Goal: Task Accomplishment & Management: Use online tool/utility

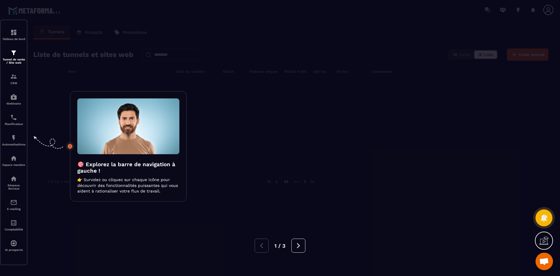
drag, startPoint x: 425, startPoint y: 118, endPoint x: 425, endPoint y: 112, distance: 6.1
click at [425, 118] on div at bounding box center [280, 138] width 560 height 276
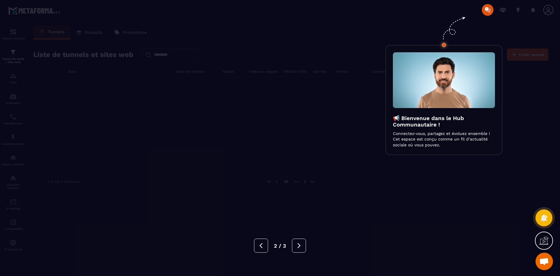
click at [425, 112] on div "📢 Bienvenue dans le Hub Communautaire ! Connectez-vous, partagez et évoluez ens…" at bounding box center [444, 100] width 102 height 96
drag, startPoint x: 422, startPoint y: 188, endPoint x: 421, endPoint y: 184, distance: 4.7
click at [422, 188] on div at bounding box center [280, 138] width 560 height 276
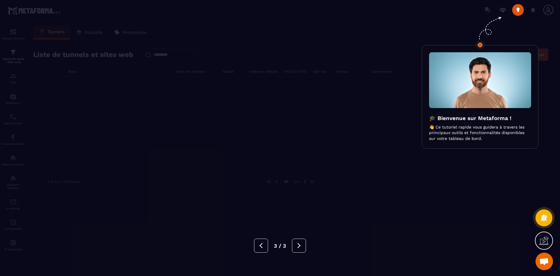
click at [421, 183] on div at bounding box center [280, 138] width 560 height 276
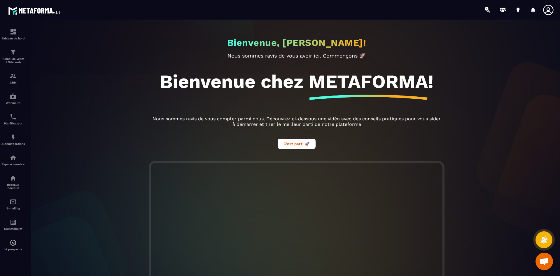
scroll to position [99, 0]
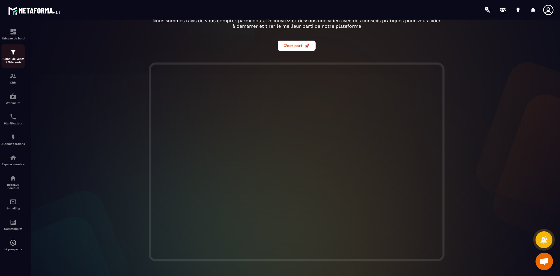
click at [16, 58] on p "Tunnel de vente / Site web" at bounding box center [12, 60] width 23 height 6
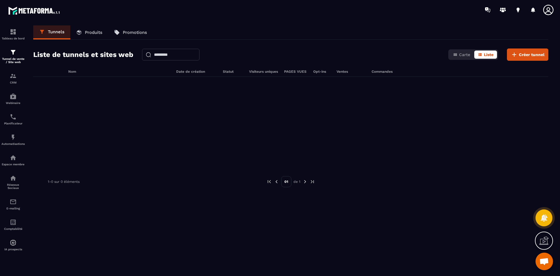
click at [545, 238] on icon at bounding box center [546, 239] width 6 height 6
click at [457, 133] on div at bounding box center [290, 121] width 515 height 88
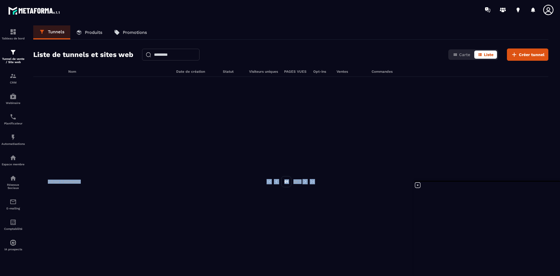
drag, startPoint x: 470, startPoint y: 165, endPoint x: 478, endPoint y: 181, distance: 17.9
click at [66, 11] on main "Tableau de bord Tunnel de vente / Site web CRM Webinaire Planificateur Automati…" at bounding box center [280, 138] width 560 height 276
click at [418, 182] on icon at bounding box center [417, 184] width 5 height 5
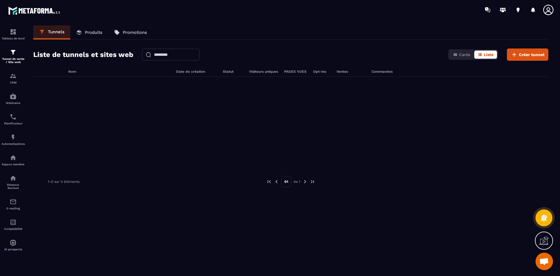
click at [381, 132] on div at bounding box center [290, 121] width 515 height 88
click at [535, 57] on span "Créer tunnel" at bounding box center [532, 55] width 26 height 6
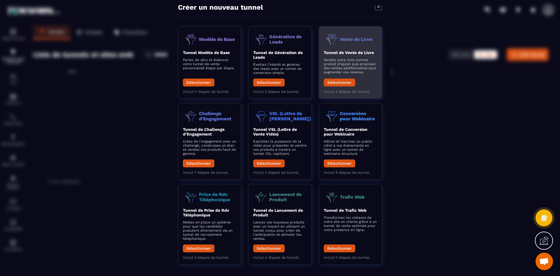
scroll to position [16, 0]
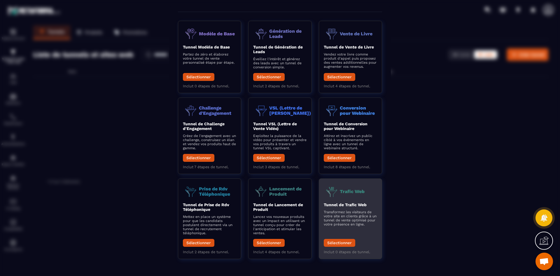
click at [344, 214] on p "Transformez les visiteurs de votre site en clients grâce à un tunnel de vente o…" at bounding box center [350, 217] width 53 height 16
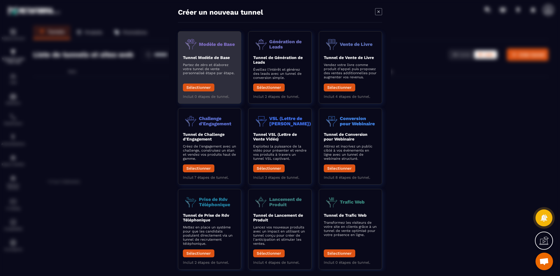
scroll to position [0, 0]
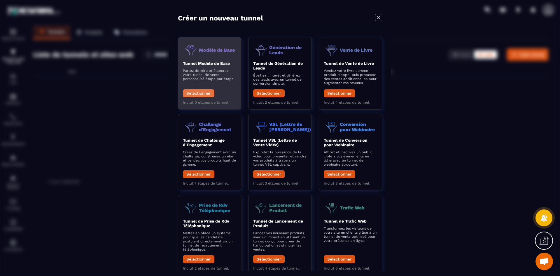
click at [202, 94] on button "Sélectionner" at bounding box center [199, 93] width 32 height 8
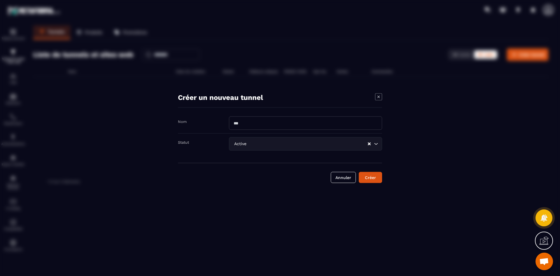
click at [325, 145] on input "Search for option" at bounding box center [308, 143] width 120 height 6
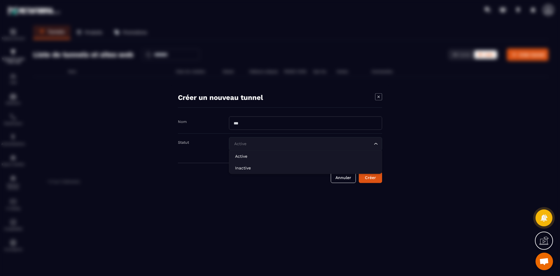
click at [452, 105] on div "Modal window" at bounding box center [280, 138] width 560 height 276
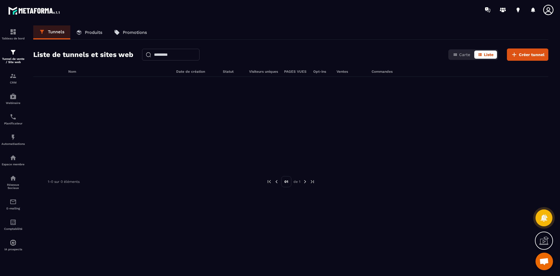
click at [88, 32] on p "Produits" at bounding box center [94, 32] width 18 height 5
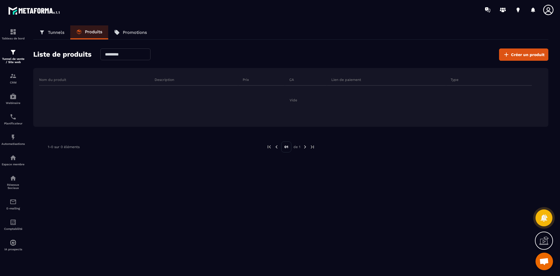
click at [114, 33] on icon at bounding box center [117, 32] width 6 height 6
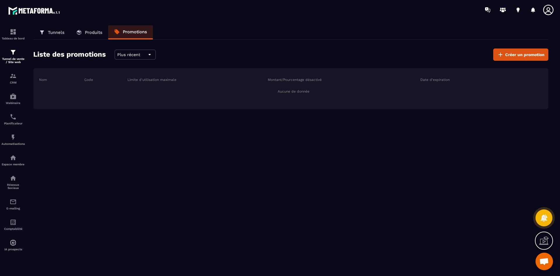
click at [57, 34] on p "Tunnels" at bounding box center [56, 32] width 17 height 5
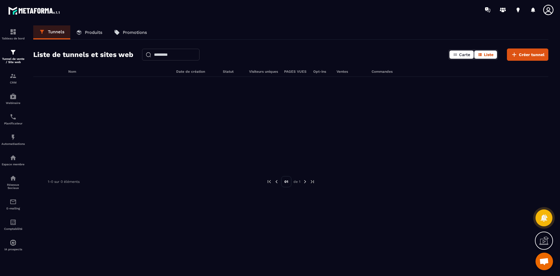
click at [459, 53] on button "Carte" at bounding box center [462, 54] width 24 height 8
click at [478, 53] on button "Liste" at bounding box center [485, 54] width 23 height 8
click at [520, 56] on span "Créer tunnel" at bounding box center [532, 55] width 26 height 6
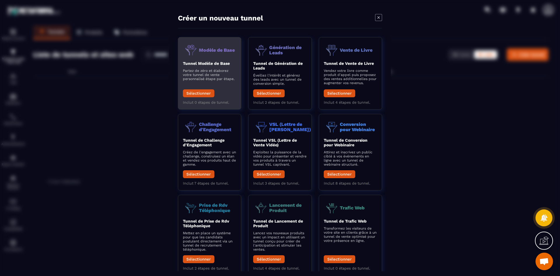
click at [216, 91] on div "Tunnel Modèle de Base Partez de zéro et élaborez votre tunnel de vente personna…" at bounding box center [209, 80] width 53 height 39
click at [208, 91] on button "Sélectionner" at bounding box center [199, 93] width 32 height 8
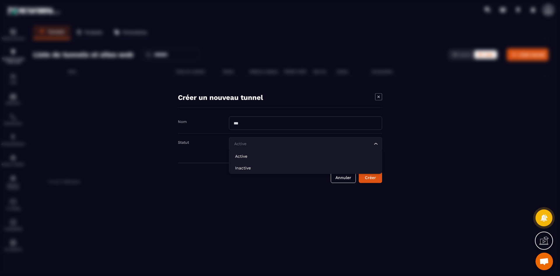
click at [269, 142] on input "Search for option" at bounding box center [303, 143] width 140 height 6
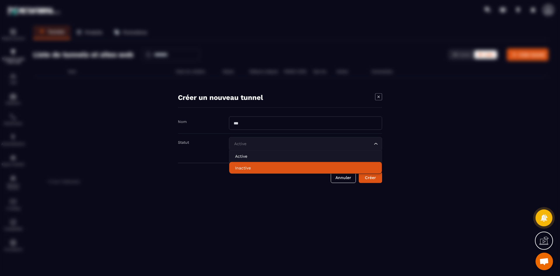
click at [261, 166] on p "Inactive" at bounding box center [305, 168] width 141 height 6
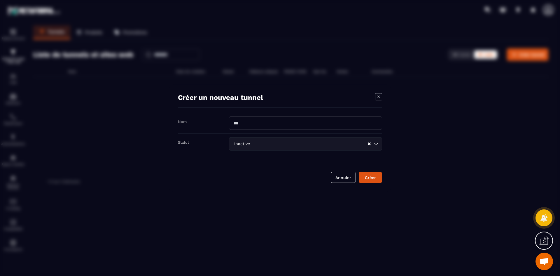
click at [257, 123] on input "Modal window" at bounding box center [305, 122] width 153 height 13
type input "**"
click at [377, 178] on div "Créer" at bounding box center [371, 177] width 16 height 6
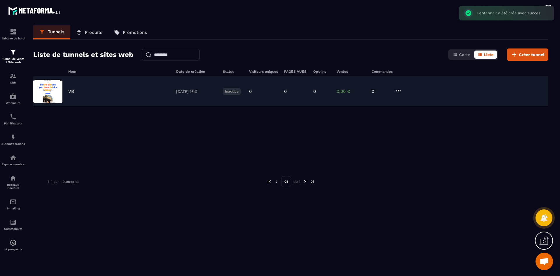
click at [93, 90] on div "VB" at bounding box center [119, 91] width 102 height 5
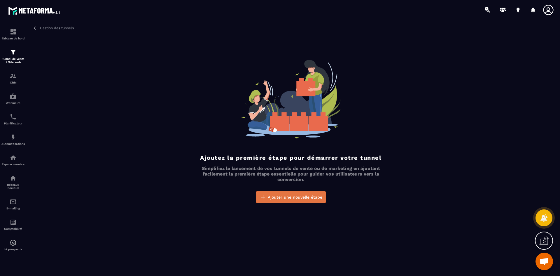
click at [286, 201] on button "Ajouter une nouvelle étape" at bounding box center [291, 197] width 70 height 12
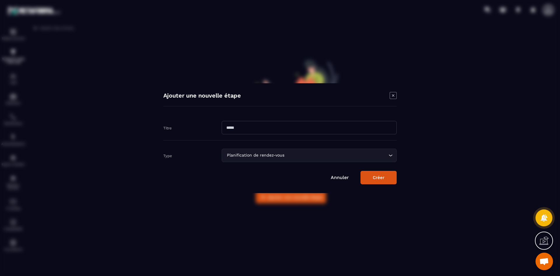
drag, startPoint x: 306, startPoint y: 143, endPoint x: 305, endPoint y: 146, distance: 3.0
click at [305, 145] on div "Type Planification de rendez-vous Loading..." at bounding box center [279, 151] width 233 height 22
click at [301, 151] on div "Planification de rendez-vous Loading..." at bounding box center [309, 155] width 175 height 13
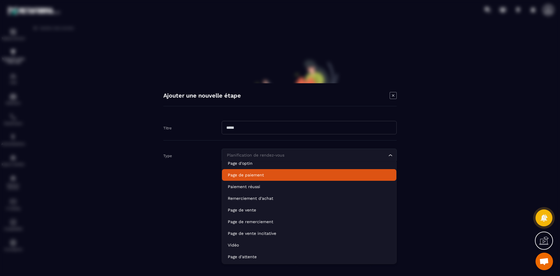
scroll to position [41, 0]
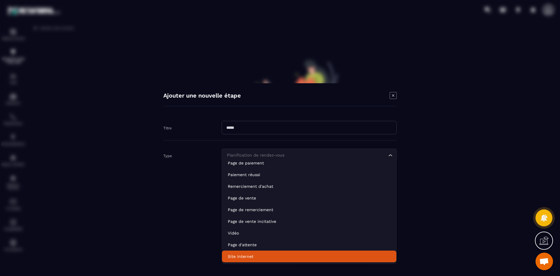
click at [312, 252] on li "Site Internet" at bounding box center [309, 256] width 174 height 12
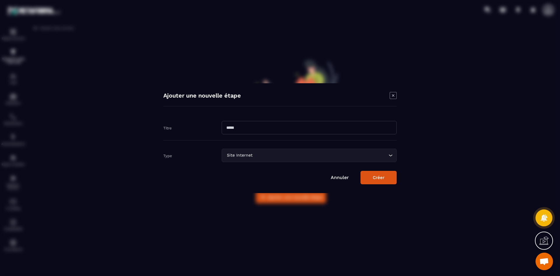
click at [317, 130] on input "Modal window" at bounding box center [309, 127] width 175 height 13
type input "****"
click at [361, 171] on button "Créer" at bounding box center [379, 177] width 36 height 13
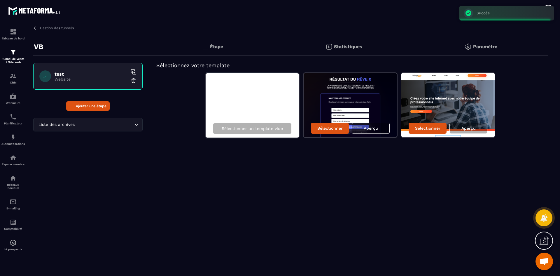
click at [273, 191] on div "Gestion des tunnels VB test Website Ajouter une étape Liste des archives Loadin…" at bounding box center [290, 149] width 527 height 248
click at [35, 27] on img at bounding box center [35, 27] width 5 height 5
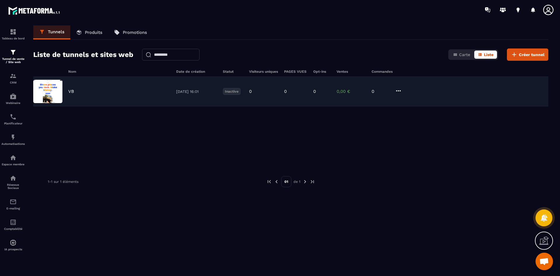
click at [68, 89] on div "VB [DATE] 16:01 Inactive 0 0 0 0,00 € 0" at bounding box center [290, 91] width 515 height 29
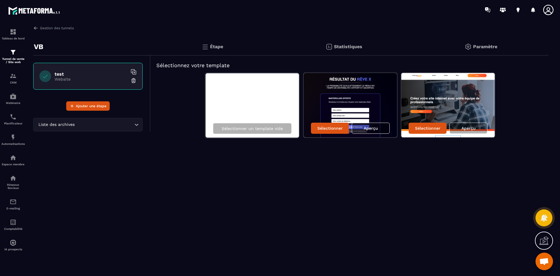
click at [45, 47] on div "VB" at bounding box center [91, 47] width 117 height 18
click at [39, 47] on p "VB" at bounding box center [38, 47] width 9 height 12
click at [42, 48] on p "VB" at bounding box center [38, 47] width 9 height 12
click at [471, 42] on div "Paramètre" at bounding box center [480, 47] width 135 height 18
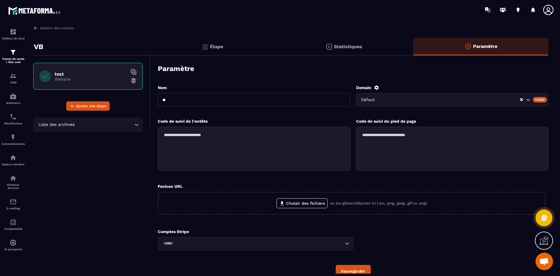
click at [216, 96] on input "**" at bounding box center [254, 99] width 193 height 13
type input "****"
click at [252, 77] on div "Paramètre" at bounding box center [353, 68] width 391 height 20
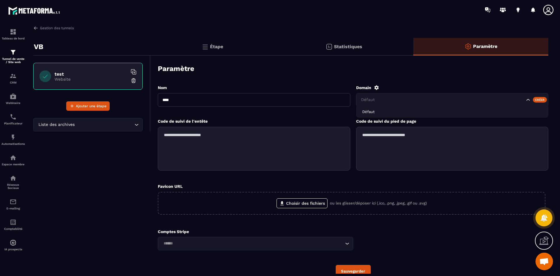
click at [419, 97] on input "Search for option" at bounding box center [442, 100] width 165 height 6
click at [424, 80] on div "Nom **** Domain Défaut Défaut Créer Code de suivi de l'entête Code de suivi du …" at bounding box center [353, 181] width 391 height 204
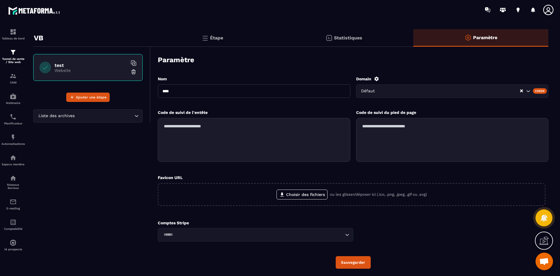
scroll to position [0, 0]
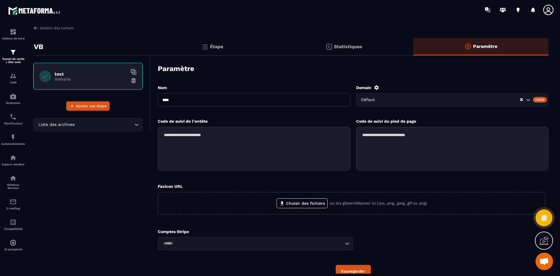
click at [413, 43] on div "Statistiques" at bounding box center [480, 47] width 135 height 18
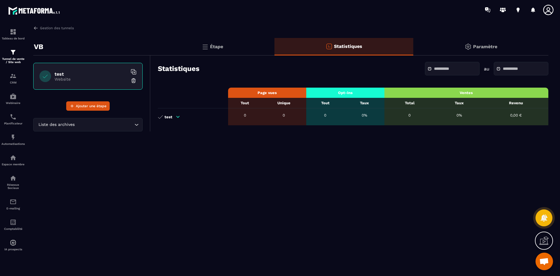
click at [275, 43] on div "Étape" at bounding box center [344, 47] width 139 height 18
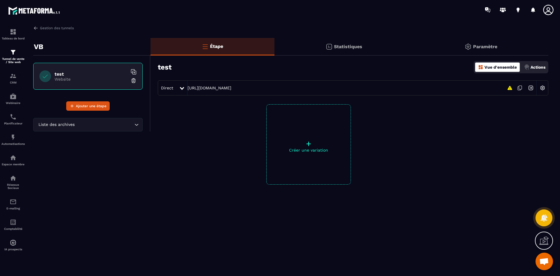
click at [101, 50] on div "VB" at bounding box center [91, 47] width 117 height 18
click at [149, 127] on div "Liste des archives Loading..." at bounding box center [91, 121] width 117 height 21
click at [529, 64] on div "Actions" at bounding box center [535, 66] width 24 height 9
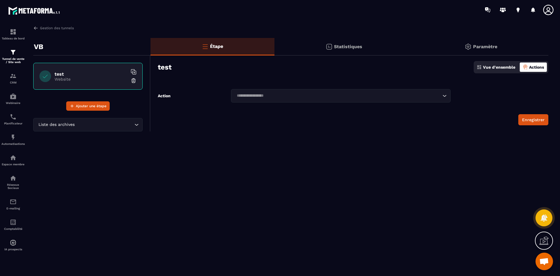
click at [367, 94] on input "Search for option" at bounding box center [338, 95] width 206 height 6
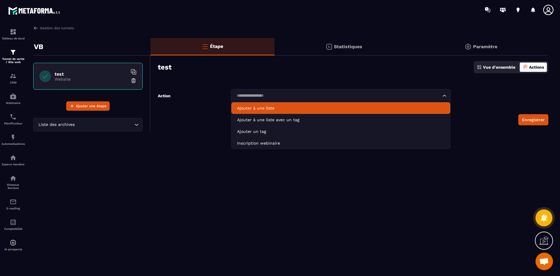
click at [486, 69] on p "Vue d'ensemble" at bounding box center [499, 67] width 32 height 5
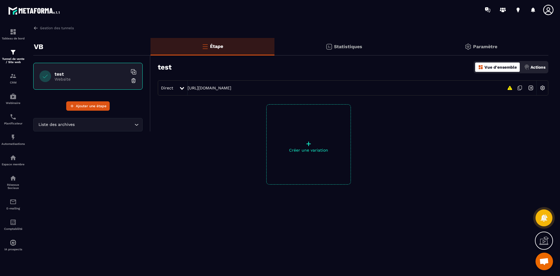
click at [386, 137] on div "+ Créer une variation" at bounding box center [350, 158] width 398 height 109
click at [308, 153] on div "+ Créer une variation" at bounding box center [308, 144] width 85 height 80
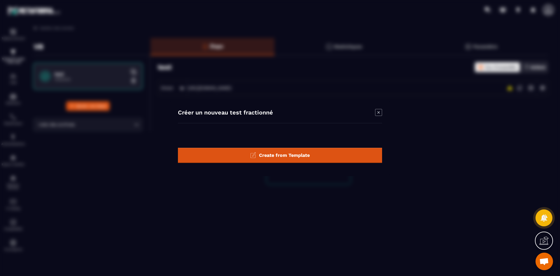
click at [308, 153] on span "Create from Template" at bounding box center [284, 155] width 51 height 6
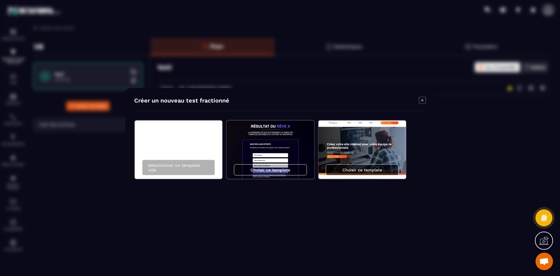
click at [361, 170] on p "Choisir ce template" at bounding box center [363, 169] width 40 height 5
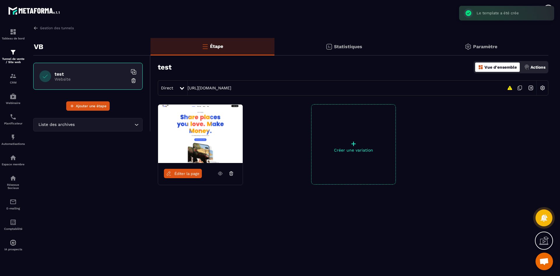
click at [287, 183] on div "Éditer la page + Créer une variation" at bounding box center [350, 158] width 398 height 109
click at [212, 137] on img at bounding box center [200, 133] width 85 height 58
click at [178, 174] on span "Éditer la page" at bounding box center [186, 173] width 25 height 4
